Goal: Information Seeking & Learning: Learn about a topic

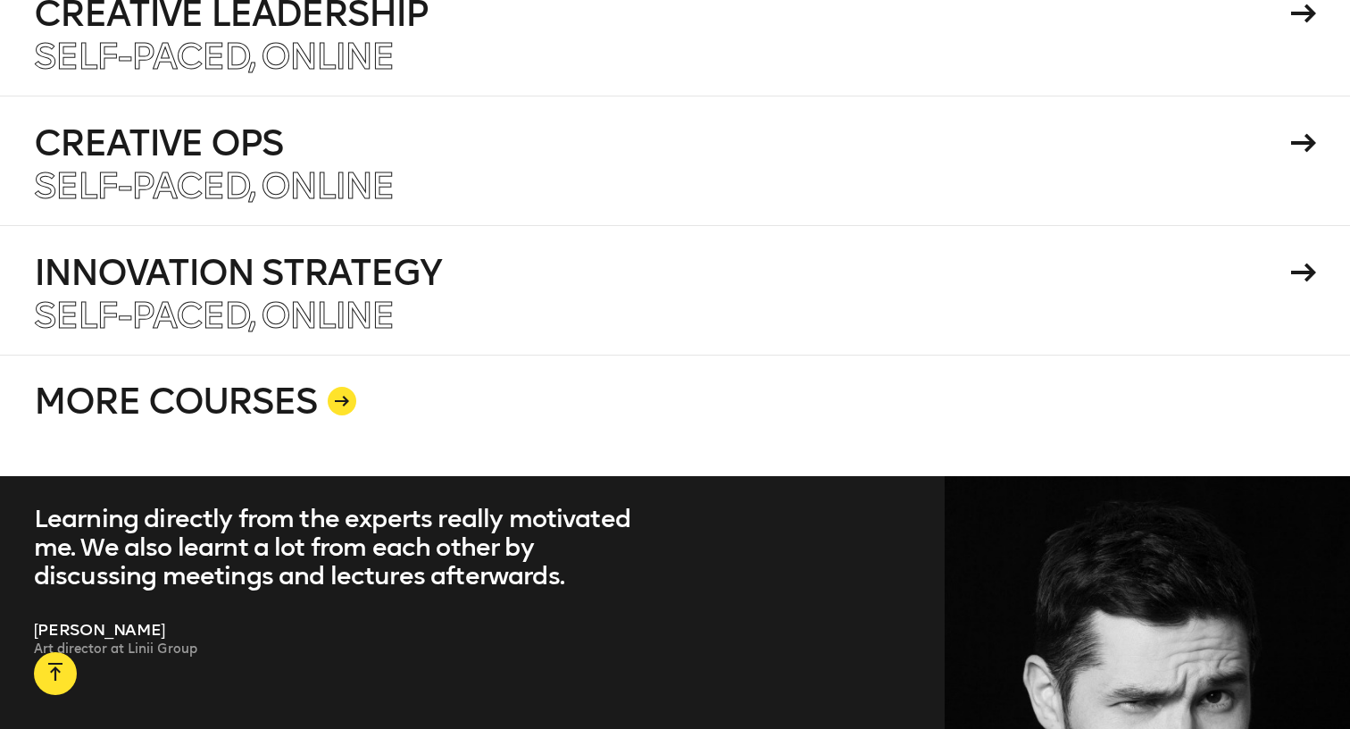
scroll to position [3470, 0]
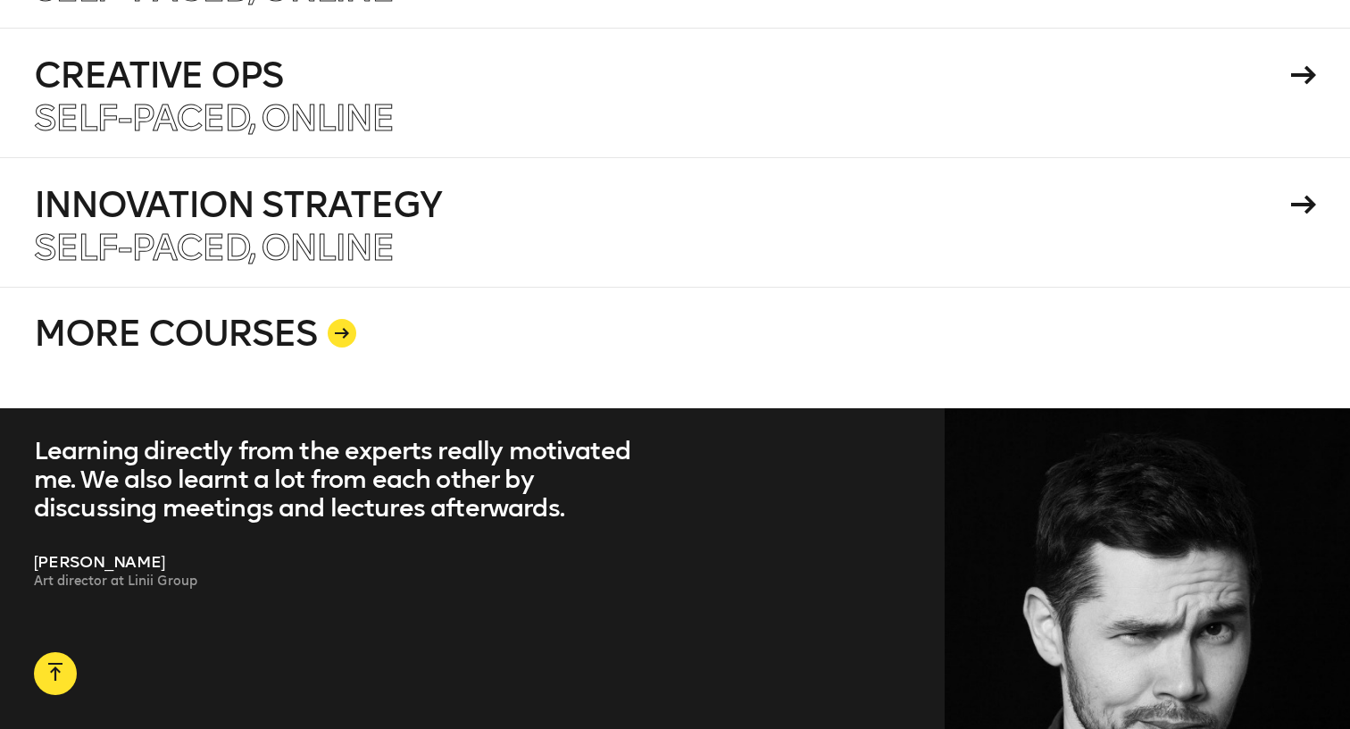
click at [342, 319] on div at bounding box center [342, 333] width 29 height 29
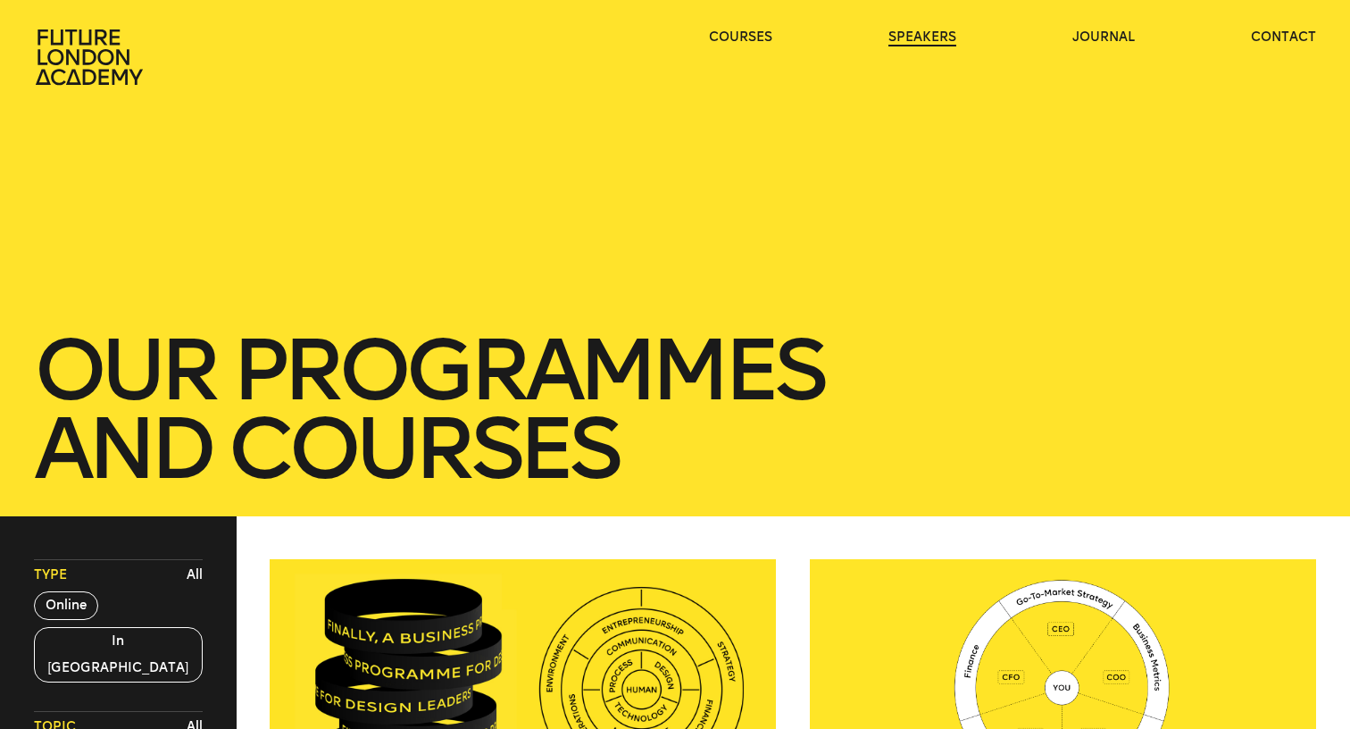
click at [932, 38] on link "speakers" at bounding box center [923, 38] width 68 height 18
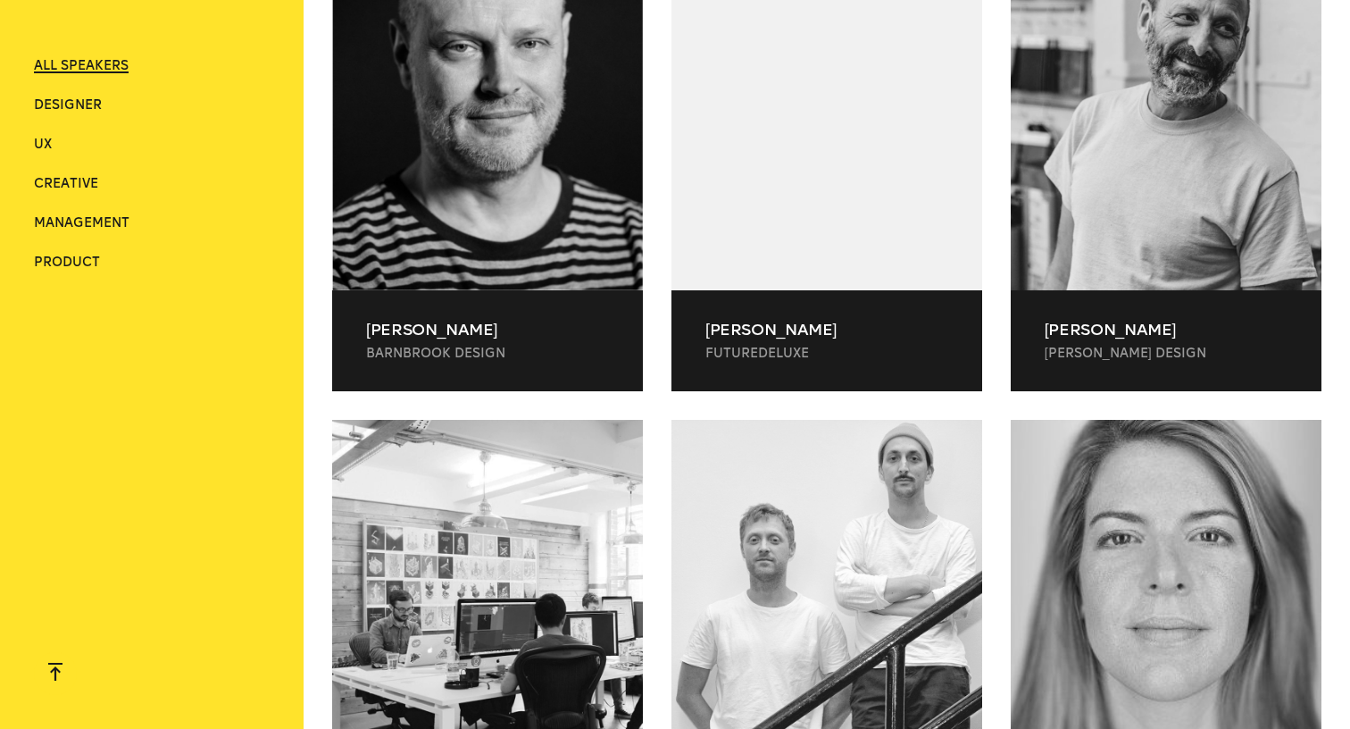
scroll to position [2242, 0]
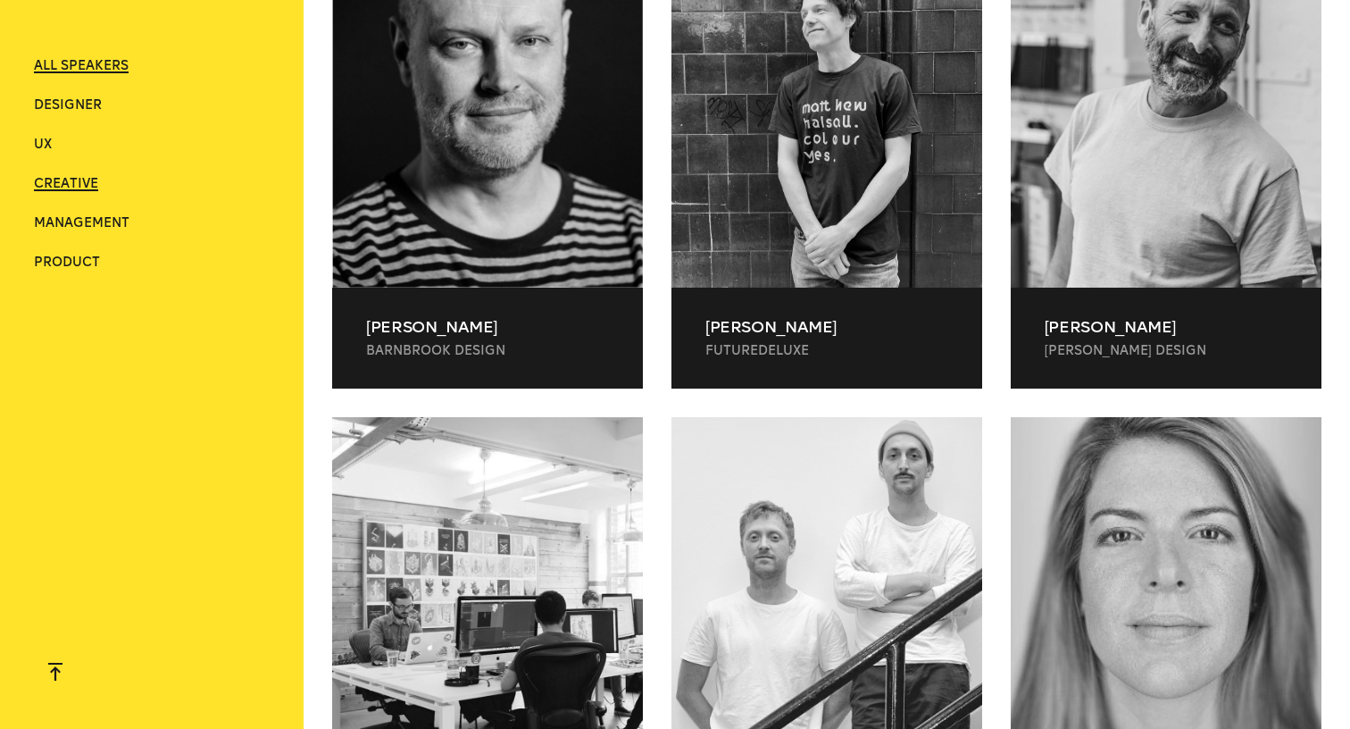
click at [73, 188] on span "Creative" at bounding box center [66, 183] width 64 height 15
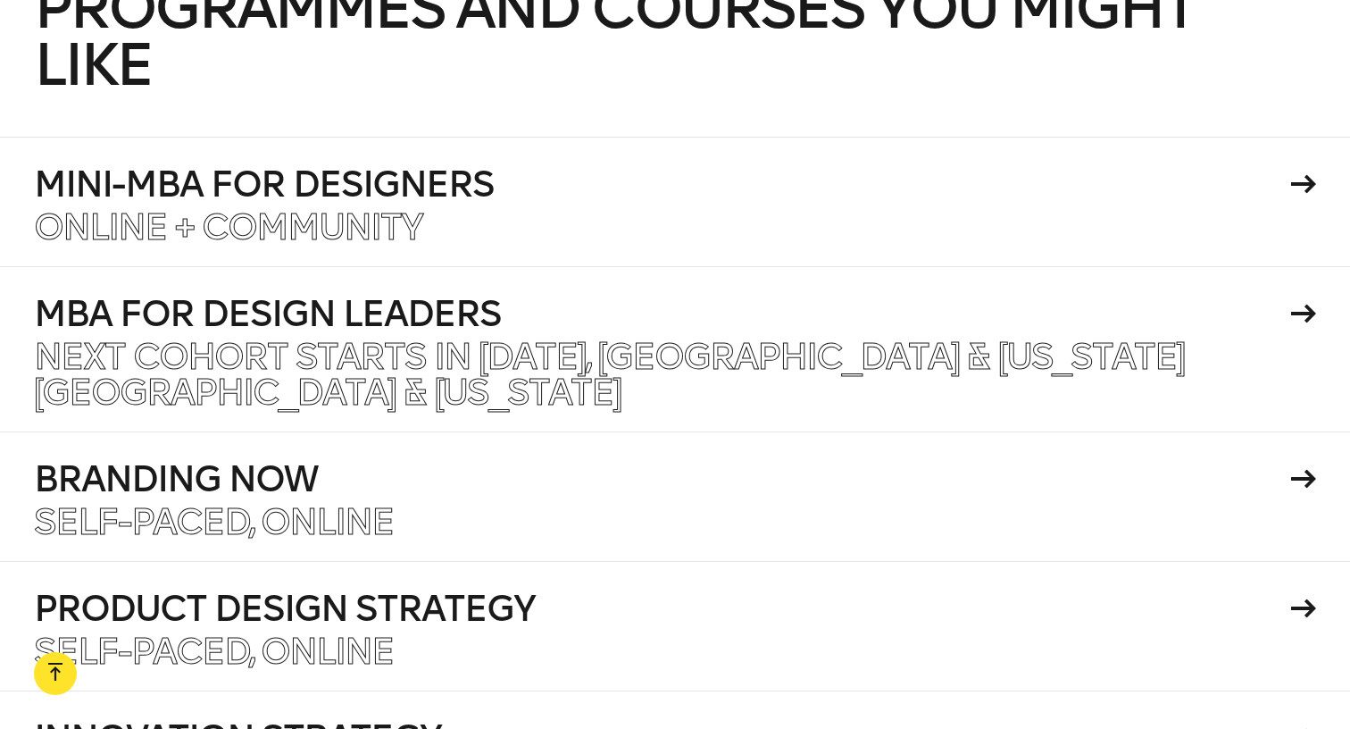
scroll to position [3790, 0]
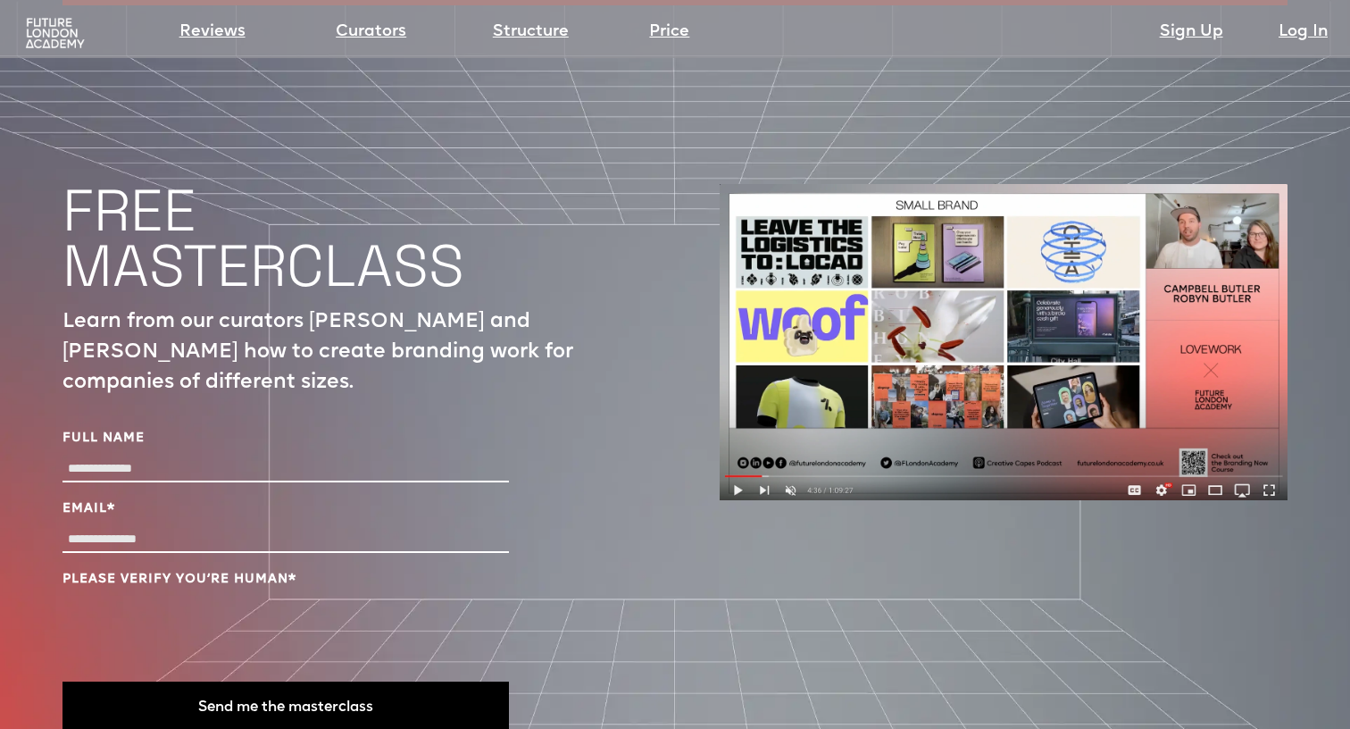
scroll to position [5916, 0]
